Goal: Task Accomplishment & Management: Use online tool/utility

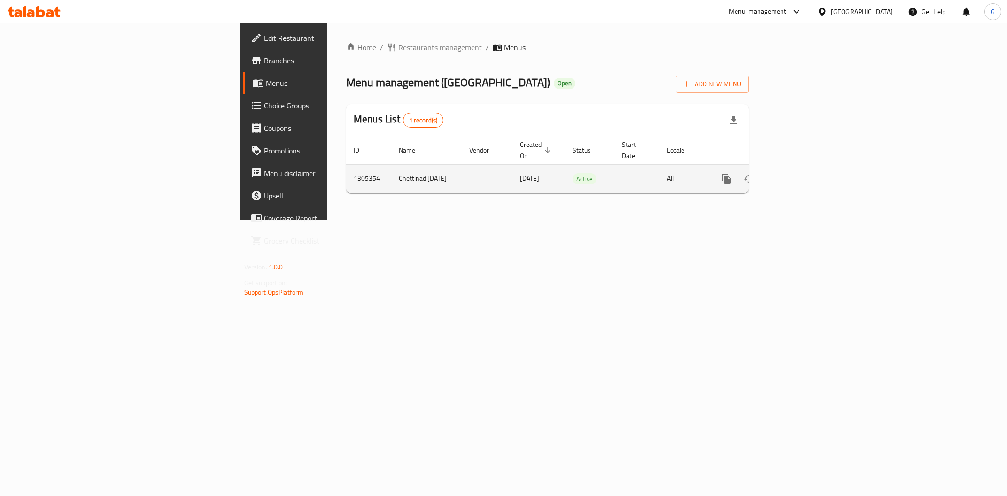
click at [800, 173] on icon "enhanced table" at bounding box center [793, 178] width 11 height 11
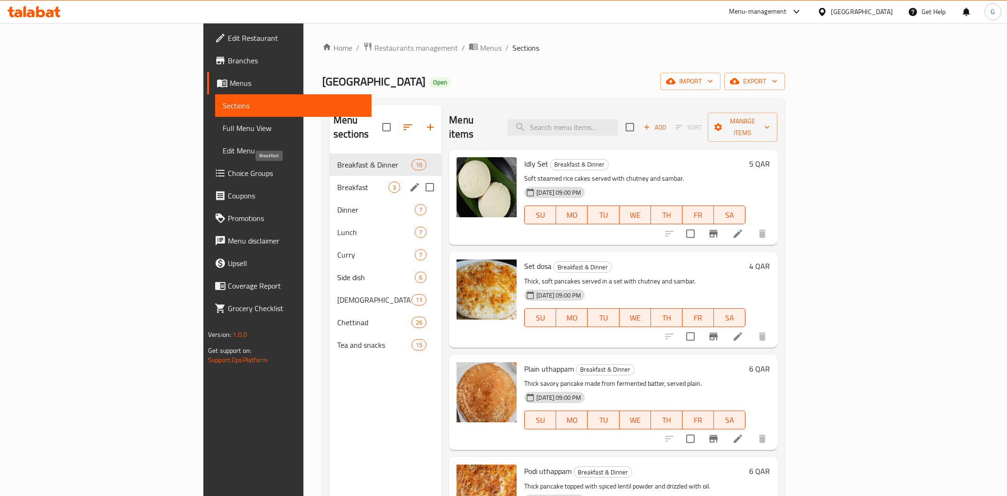
click at [337, 182] on span "Breakfast" at bounding box center [362, 187] width 51 height 11
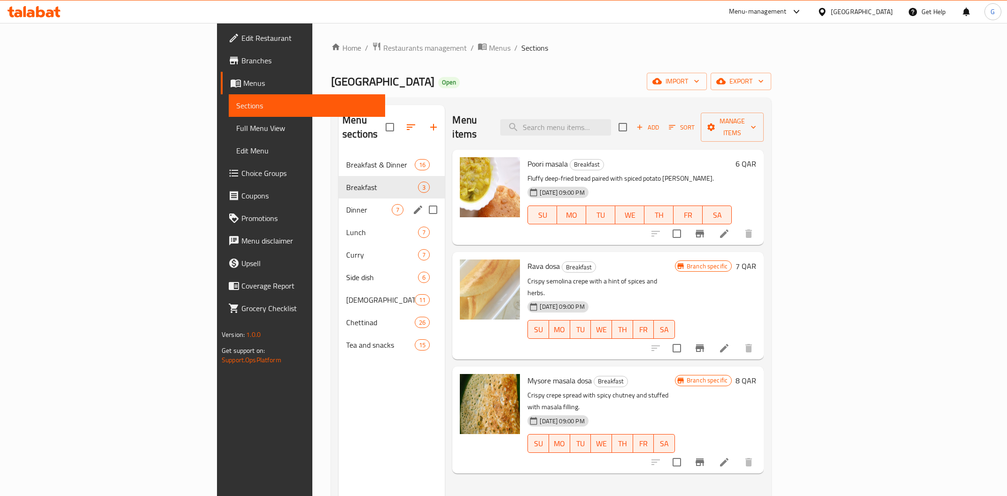
click at [339, 199] on div "Dinner 7" at bounding box center [392, 210] width 106 height 23
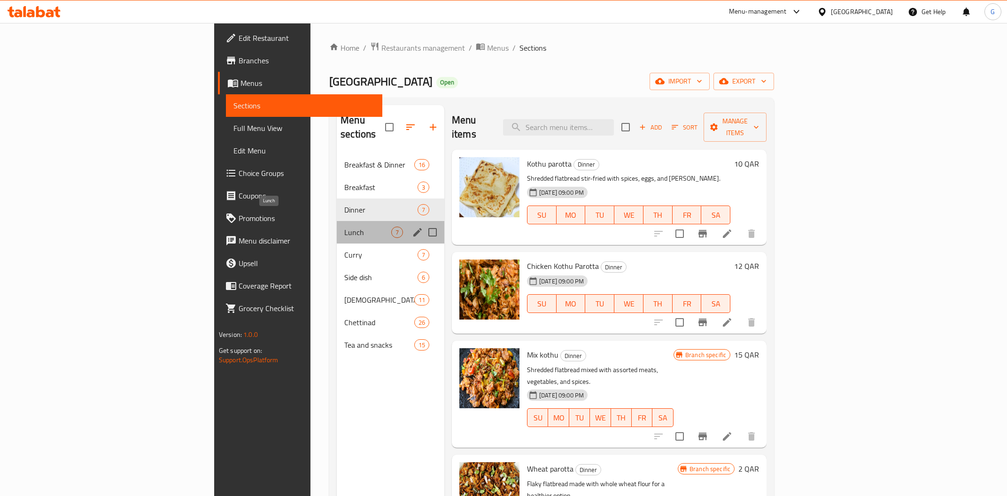
click at [344, 227] on span "Lunch" at bounding box center [367, 232] width 47 height 11
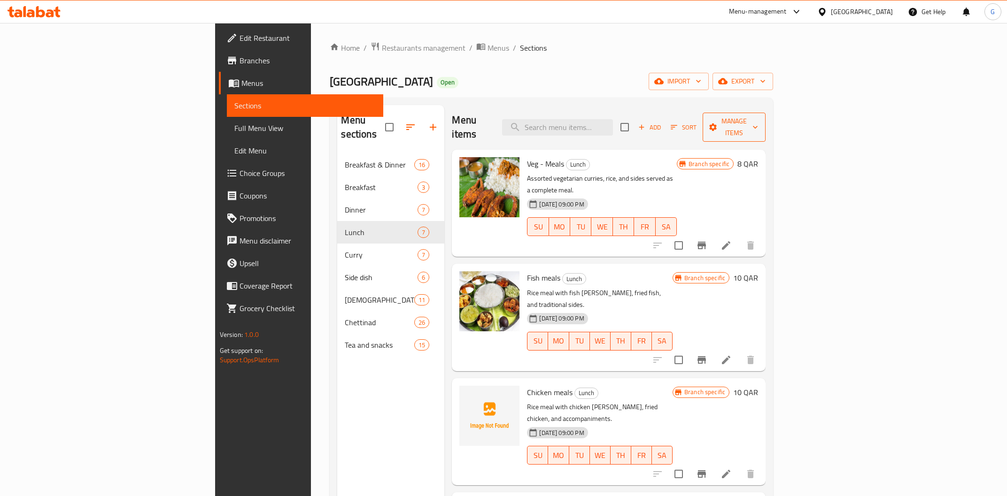
click at [716, 123] on icon "button" at bounding box center [713, 127] width 8 height 8
click at [910, 121] on div at bounding box center [503, 248] width 1007 height 496
click at [662, 122] on span "Add" at bounding box center [649, 127] width 25 height 11
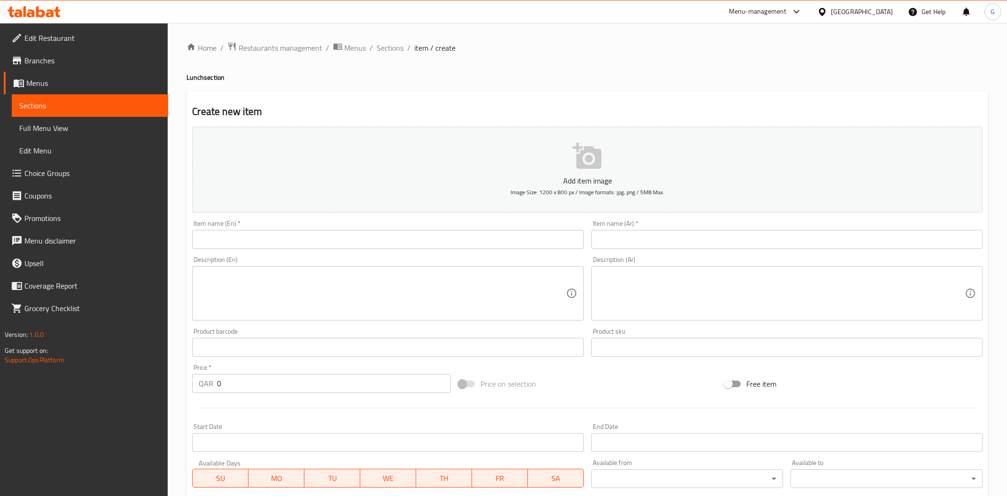
click at [219, 233] on input "text" at bounding box center [387, 239] width 391 height 19
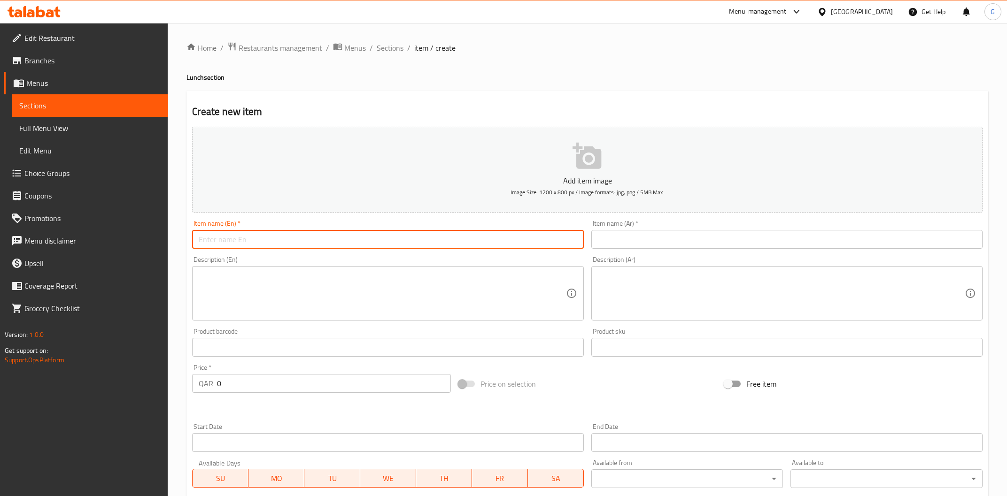
paste input "Ghee Rice + Chettinad Chicken Curry"
click at [238, 241] on input "Ghee Rice + Chettinad Chicken Curry" at bounding box center [387, 239] width 391 height 19
type input "Ghee Rice with Chettinad Chicken [PERSON_NAME]"
drag, startPoint x: 328, startPoint y: 240, endPoint x: -36, endPoint y: 229, distance: 364.0
click at [192, 230] on input "Ghee Rice with Chettinad Chicken [PERSON_NAME]" at bounding box center [387, 239] width 391 height 19
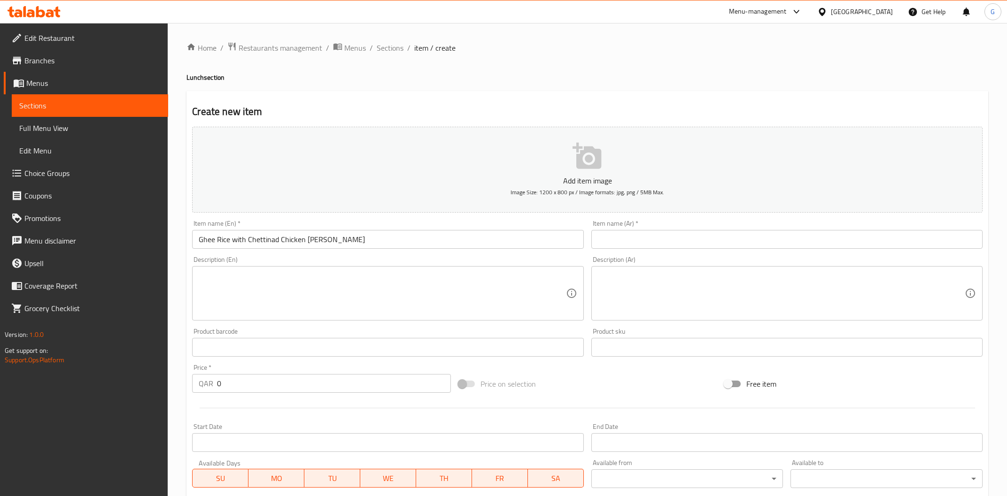
click at [655, 241] on input "text" at bounding box center [786, 239] width 391 height 19
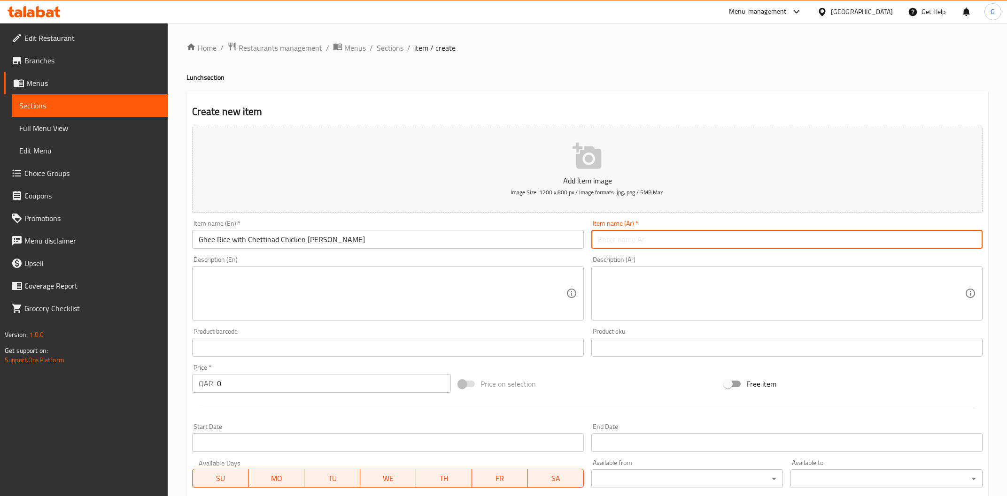
paste input "أرز بالسمن مع كاري دجاج تشيتيناد"
type input "أرز بالسمن مع كاري دجاج تشيتيناد"
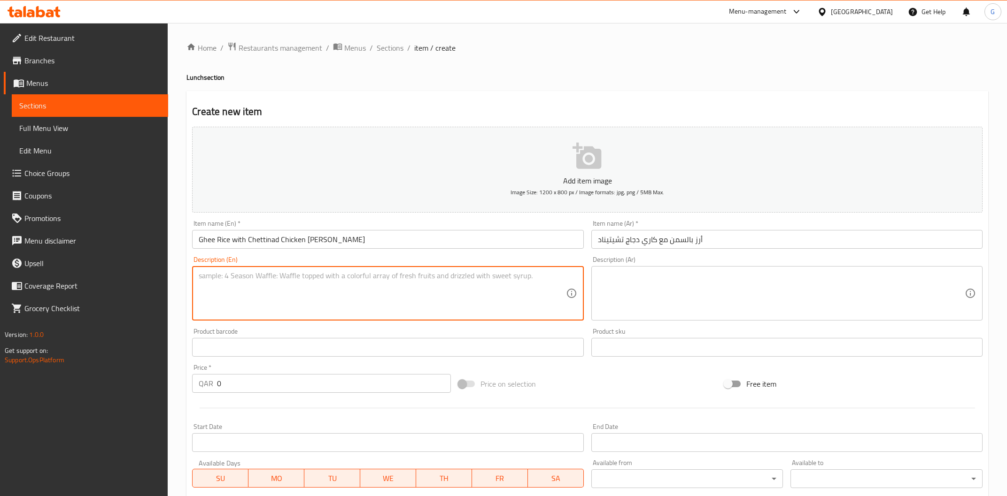
click at [255, 289] on textarea at bounding box center [382, 293] width 367 height 45
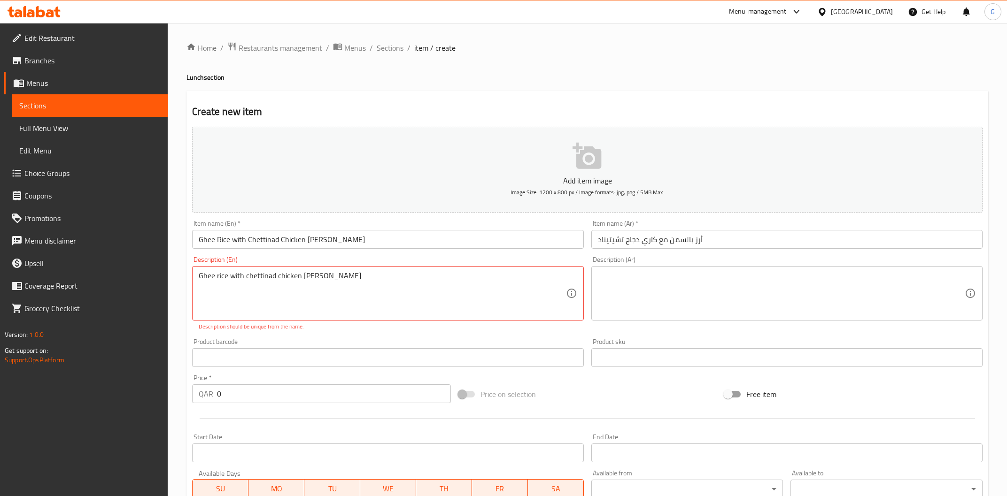
click at [345, 275] on textarea "Ghee rice with chettinad chicken curry" at bounding box center [382, 293] width 367 height 45
drag, startPoint x: 289, startPoint y: 274, endPoint x: 125, endPoint y: 284, distance: 164.2
click at [199, 276] on textarea "Ghee rice with chettinad chicken [PERSON_NAME] with onion raita and brinjal chu…" at bounding box center [382, 293] width 367 height 45
type textarea "Ghee rice with chettinad chicken [PERSON_NAME] with onion raita and brinjal chu…"
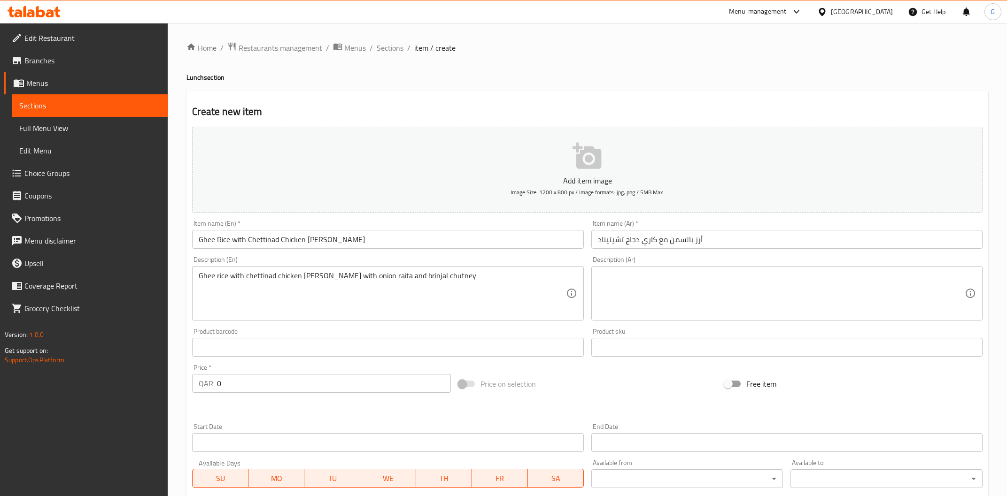
click at [693, 270] on div "Description (Ar)" at bounding box center [786, 293] width 391 height 54
paste textarea "أرز بالسمن مع كاري دجاج تشيتيناد مع رايتا البصل وصلصة الباذنجان"
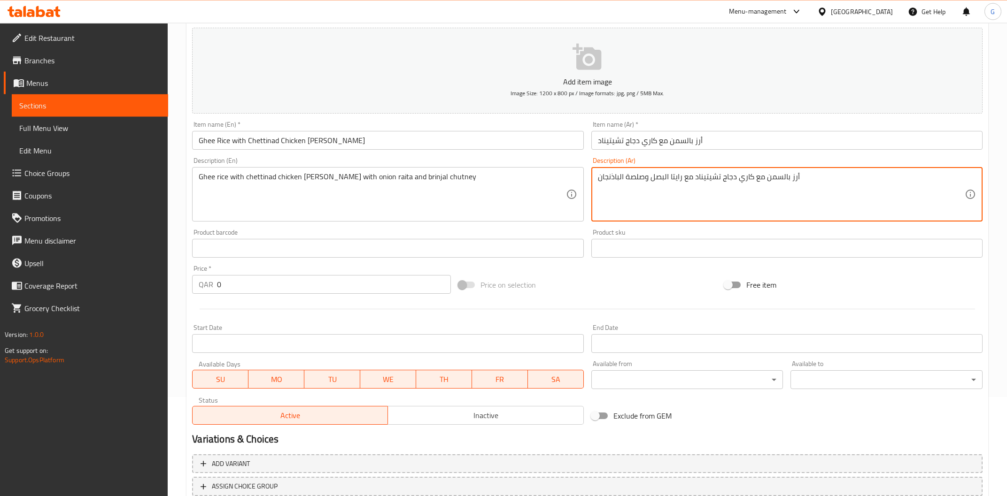
scroll to position [100, 0]
type textarea "أرز بالسمن مع كاري دجاج تشيتيناد مع رايتا البصل وصلصة الباذنجان"
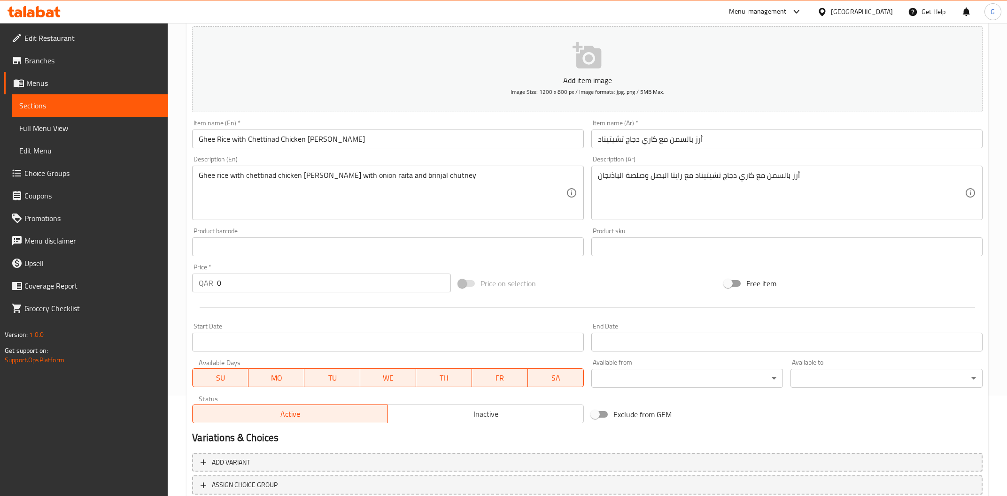
drag, startPoint x: 248, startPoint y: 282, endPoint x: 62, endPoint y: 279, distance: 185.5
click at [217, 280] on input "0" at bounding box center [333, 283] width 233 height 19
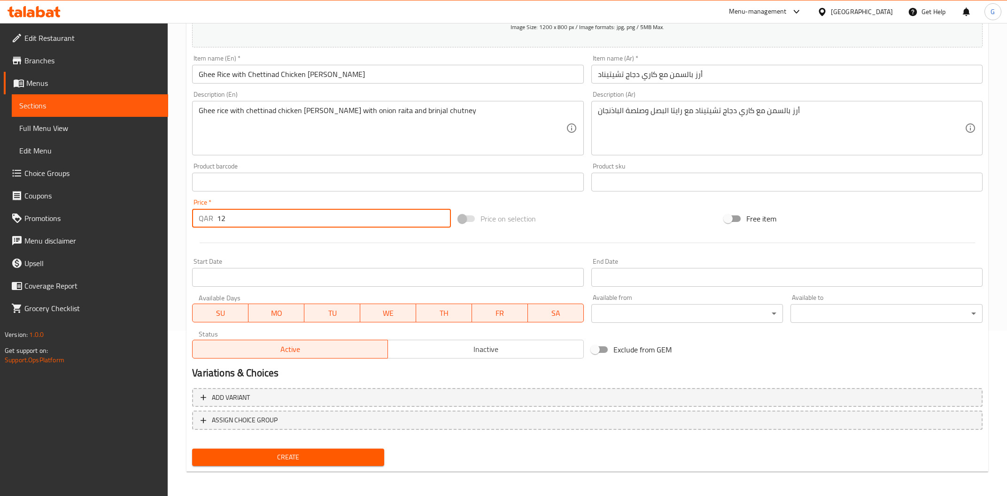
type input "12"
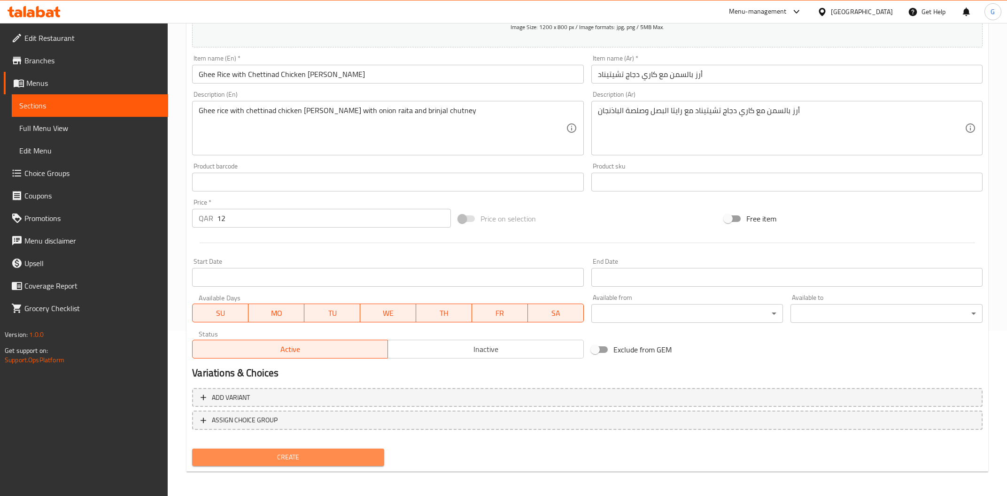
click at [265, 449] on button "Create" at bounding box center [288, 457] width 192 height 17
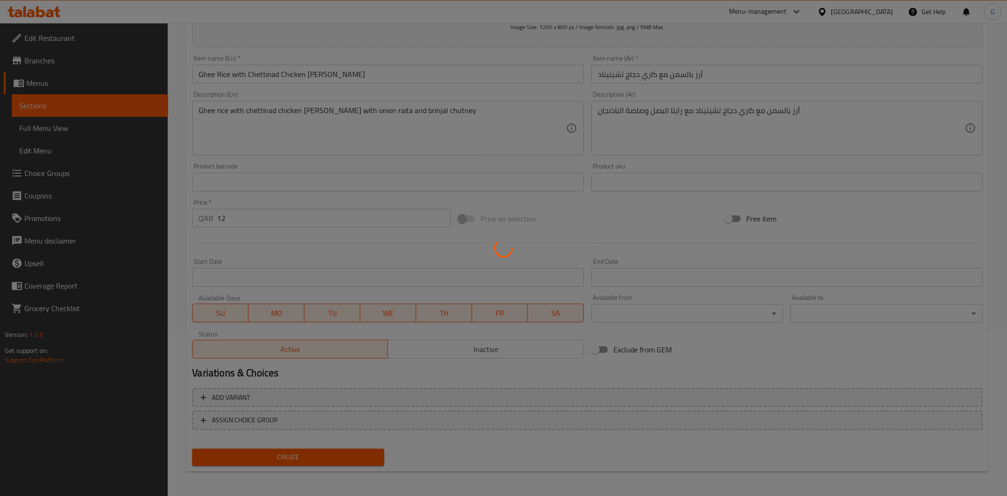
type input "0"
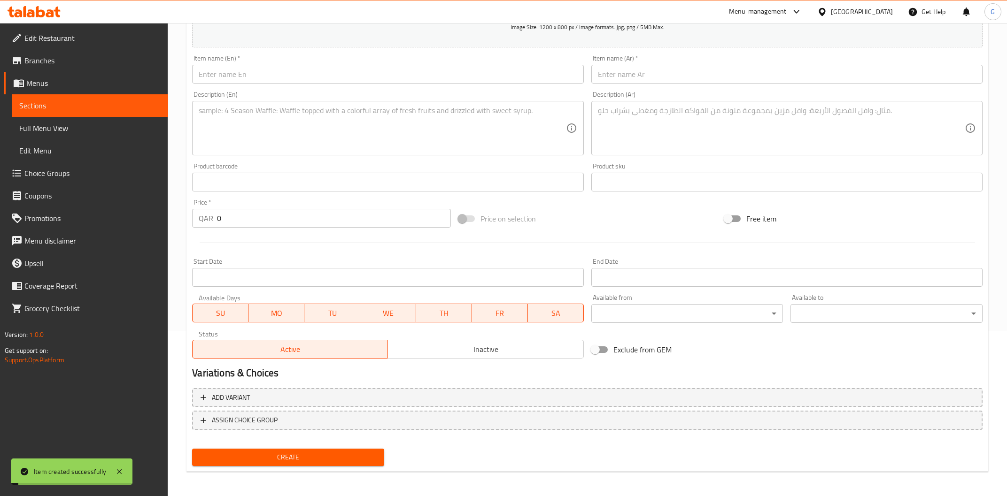
scroll to position [0, 0]
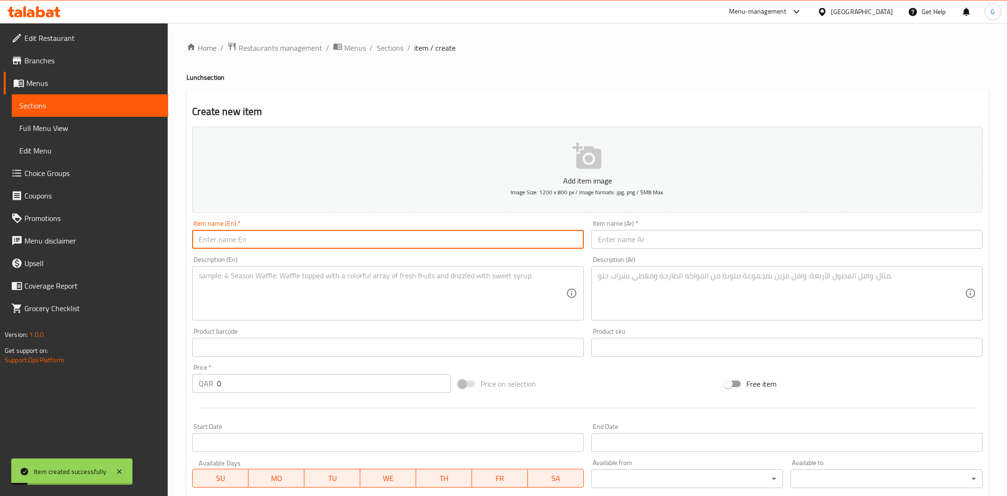
drag, startPoint x: 319, startPoint y: 237, endPoint x: 319, endPoint y: 242, distance: 5.2
click at [319, 238] on input "text" at bounding box center [387, 239] width 391 height 19
drag, startPoint x: 266, startPoint y: 246, endPoint x: -12, endPoint y: 231, distance: 277.9
click at [192, 231] on input "Ghee rice with fish [PERSON_NAME]" at bounding box center [387, 239] width 391 height 19
type input "Ghee rice with fish [PERSON_NAME]"
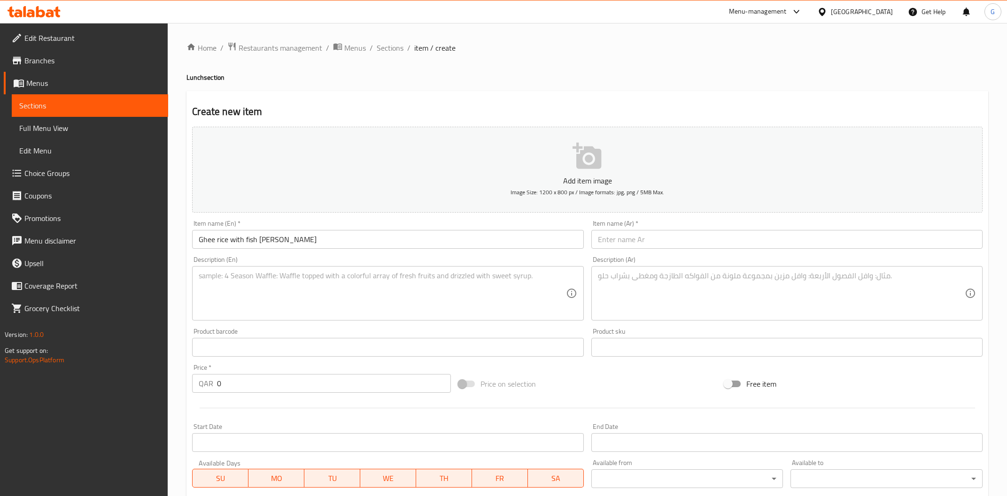
click at [656, 246] on input "text" at bounding box center [786, 239] width 391 height 19
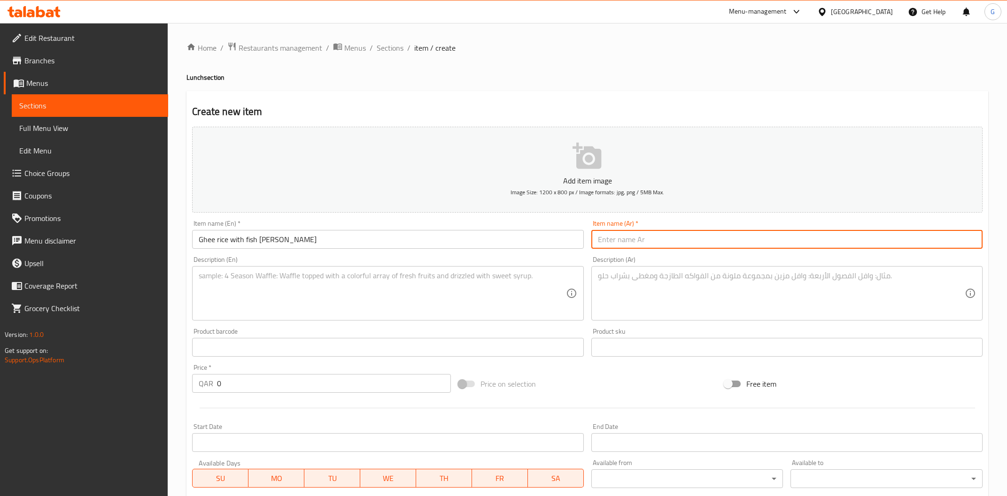
paste input "أرز بالسمن مع كاري السمك"
type input "أرز بالسمن مع كاري السمك"
click at [295, 304] on textarea at bounding box center [382, 293] width 367 height 45
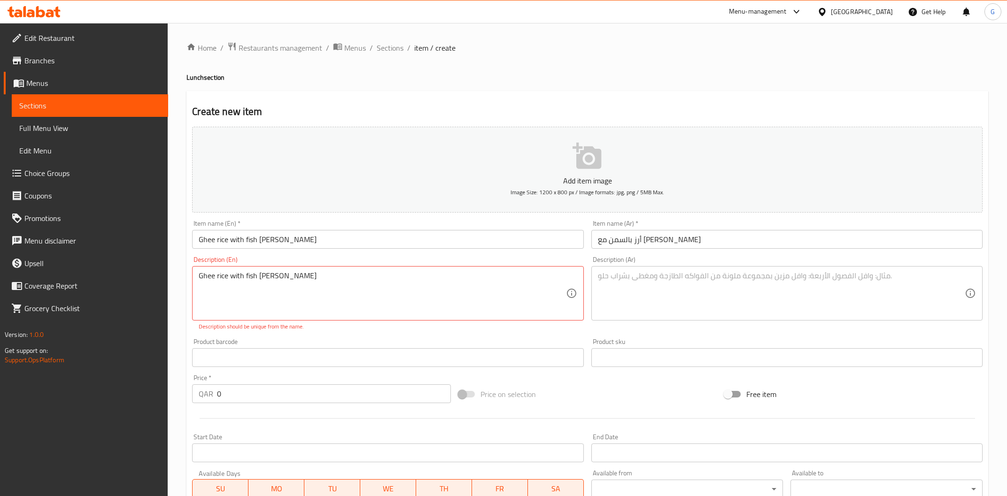
click at [301, 276] on textarea "Ghee rice with fish [PERSON_NAME]" at bounding box center [382, 293] width 367 height 45
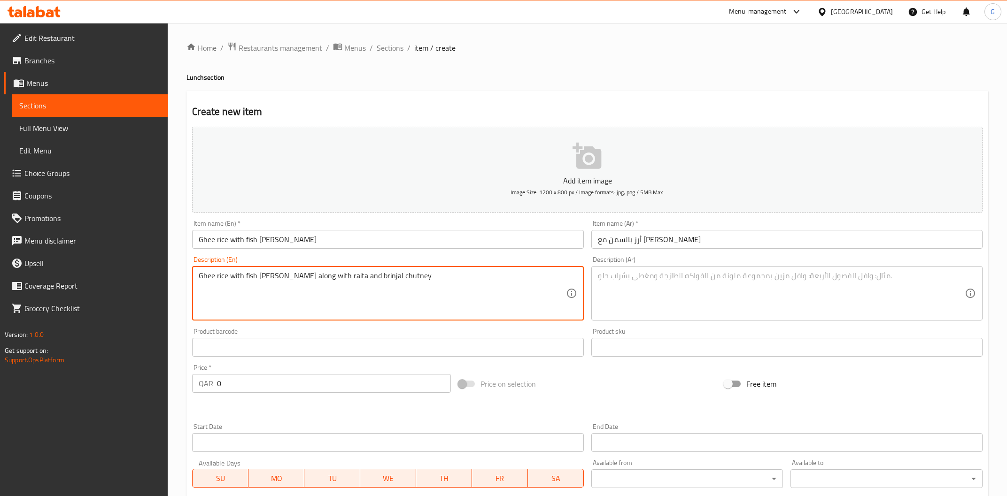
drag, startPoint x: 419, startPoint y: 277, endPoint x: 169, endPoint y: 277, distance: 249.8
click at [199, 277] on textarea "Ghee rice with fish [PERSON_NAME] along with raita and brinjal chutney" at bounding box center [382, 293] width 367 height 45
type textarea "Ghee rice with fish [PERSON_NAME] along with raita and brinjal chutney"
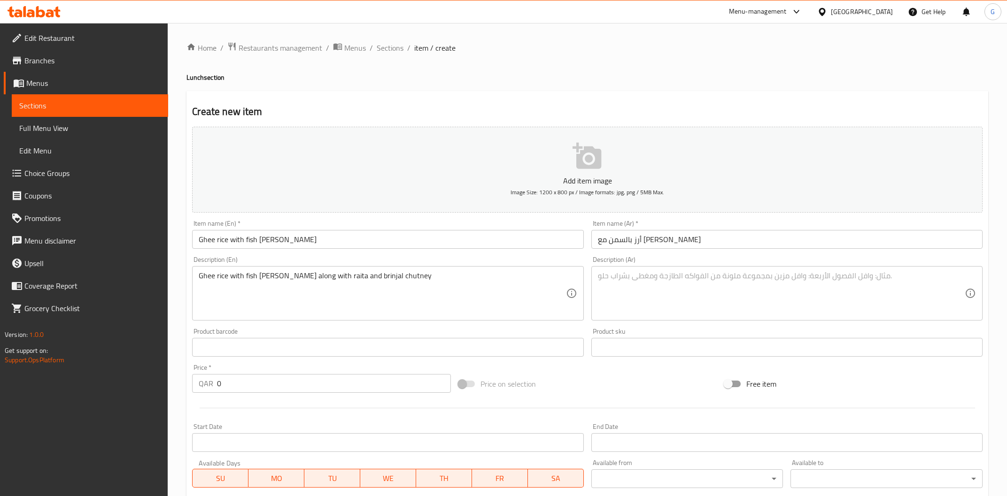
click at [634, 297] on textarea at bounding box center [781, 293] width 367 height 45
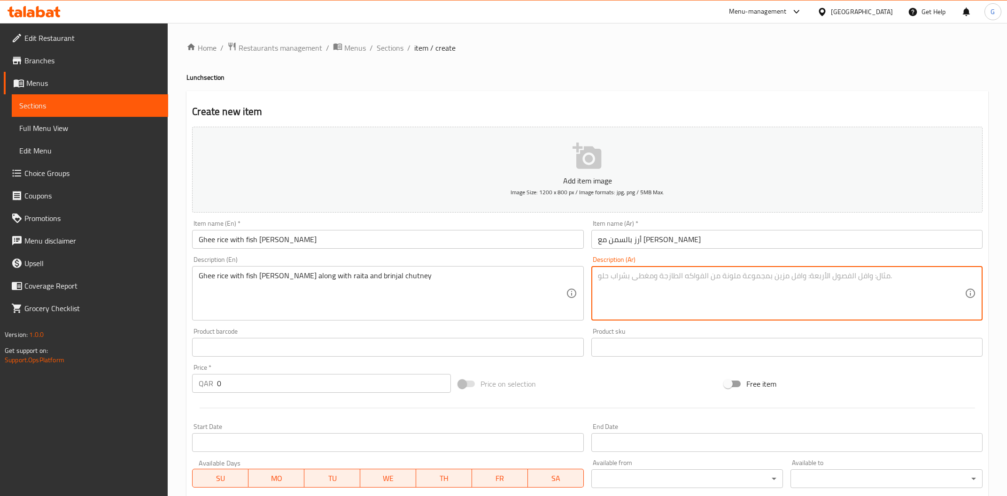
paste textarea "أرز بالسمن مع كاري السمك مع الرايتا وصلصة الباذنجان"
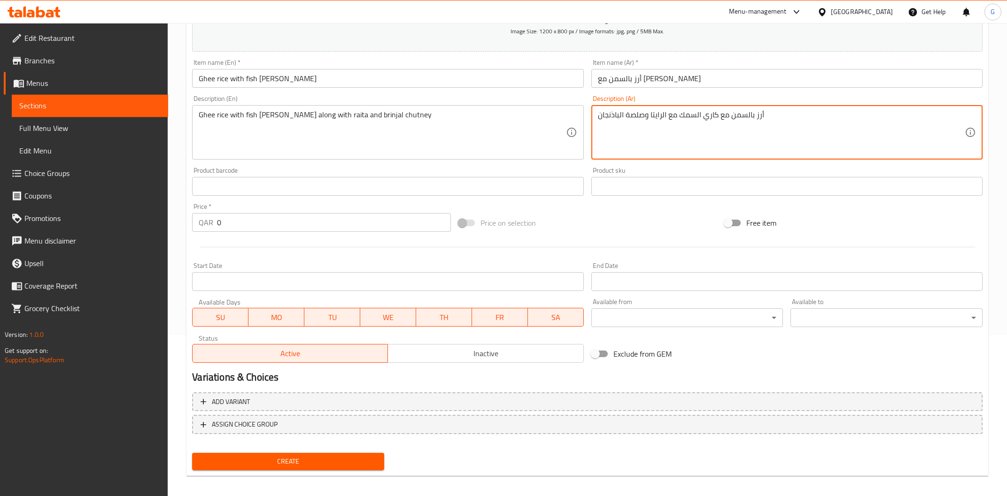
scroll to position [165, 0]
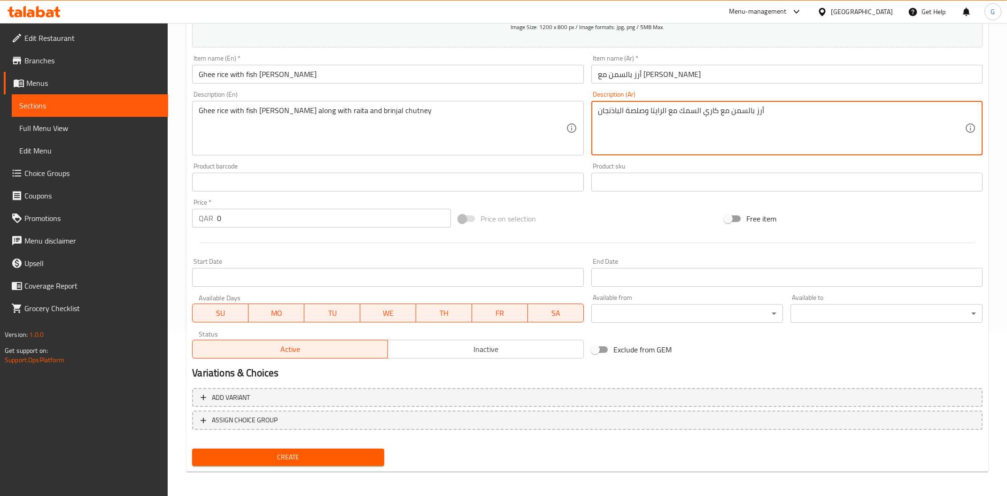
type textarea "أرز بالسمن مع كاري السمك مع الرايتا وصلصة الباذنجان"
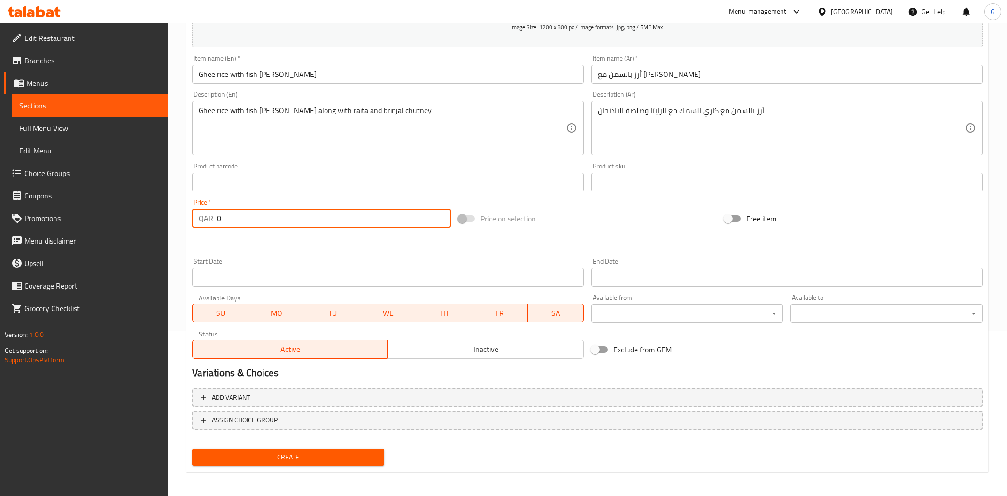
drag, startPoint x: 105, startPoint y: 211, endPoint x: 87, endPoint y: 207, distance: 18.4
click at [217, 209] on input "0" at bounding box center [333, 218] width 233 height 19
type input "12"
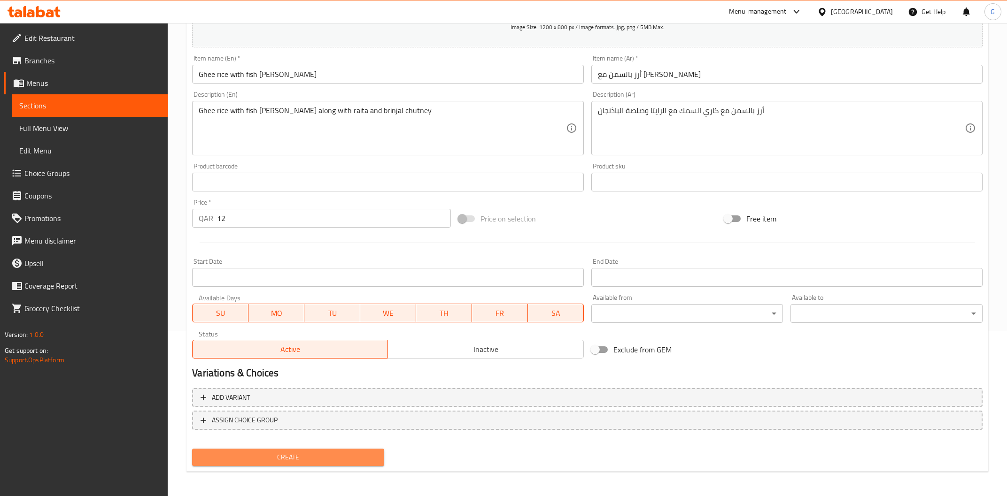
click at [306, 459] on span "Create" at bounding box center [288, 458] width 177 height 12
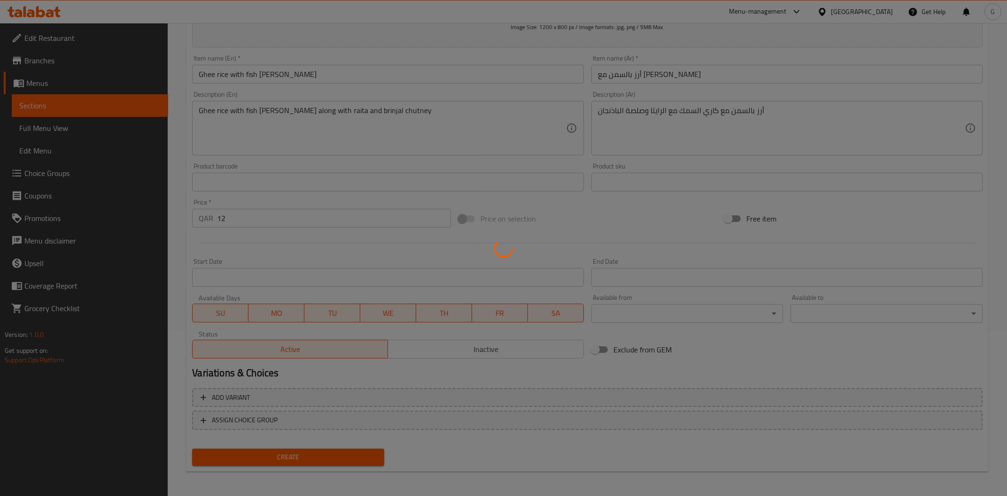
type input "0"
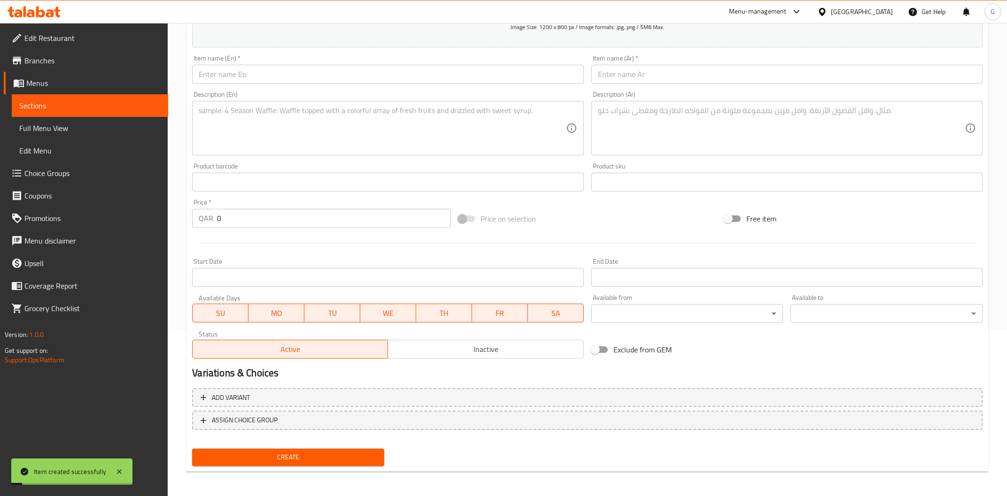
scroll to position [0, 0]
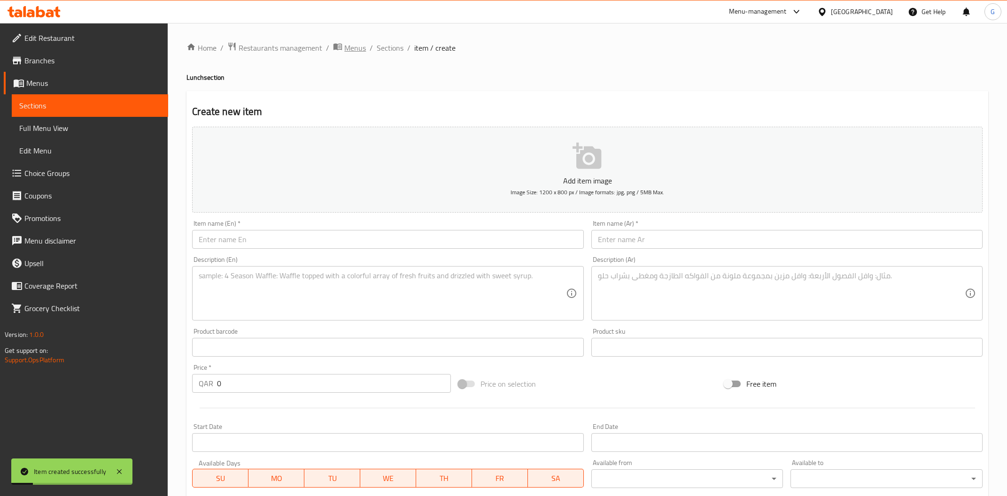
click at [360, 50] on span "Menus" at bounding box center [355, 47] width 22 height 11
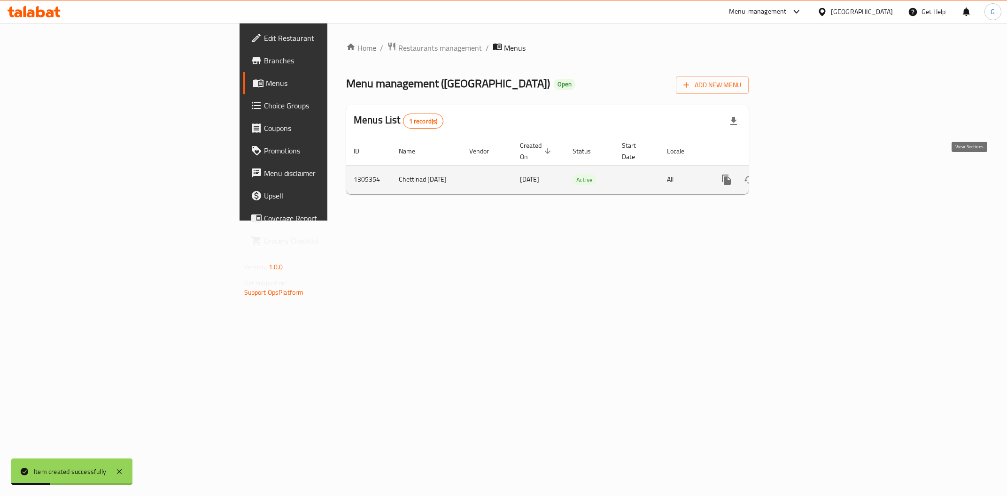
click at [800, 174] on icon "enhanced table" at bounding box center [793, 179] width 11 height 11
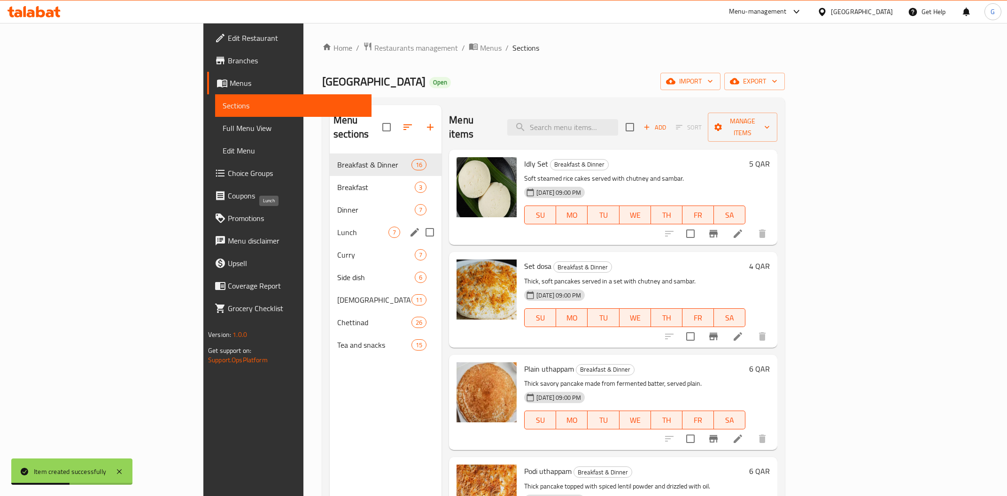
click at [337, 227] on span "Lunch" at bounding box center [362, 232] width 51 height 11
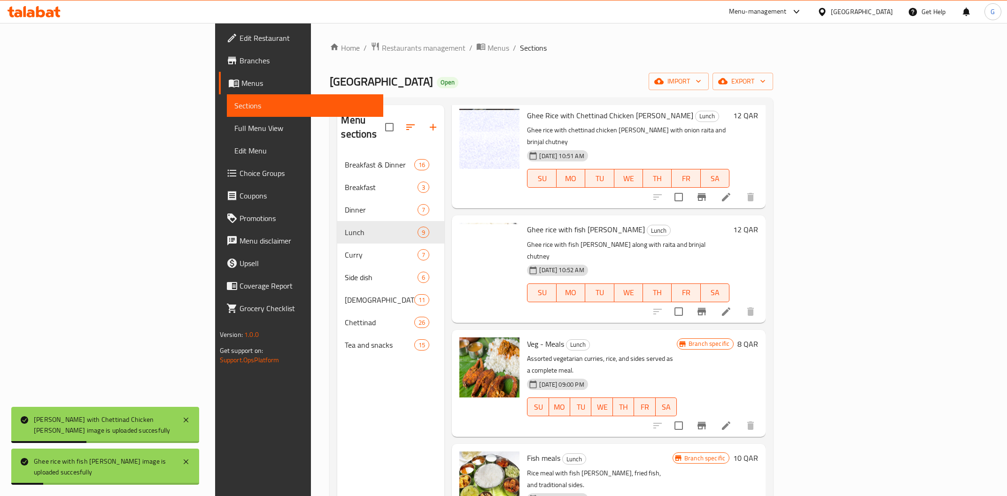
scroll to position [72, 0]
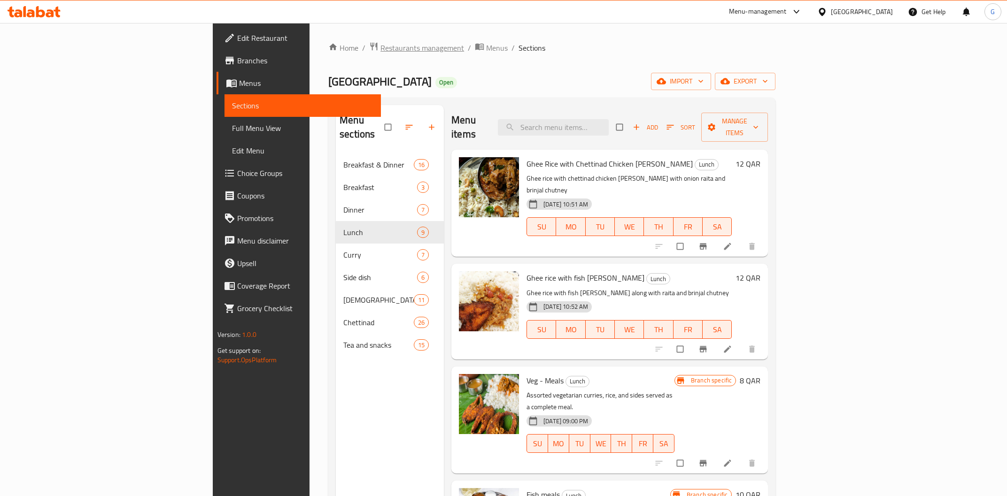
click at [380, 54] on span "Restaurants management" at bounding box center [422, 47] width 84 height 11
